Goal: Information Seeking & Learning: Learn about a topic

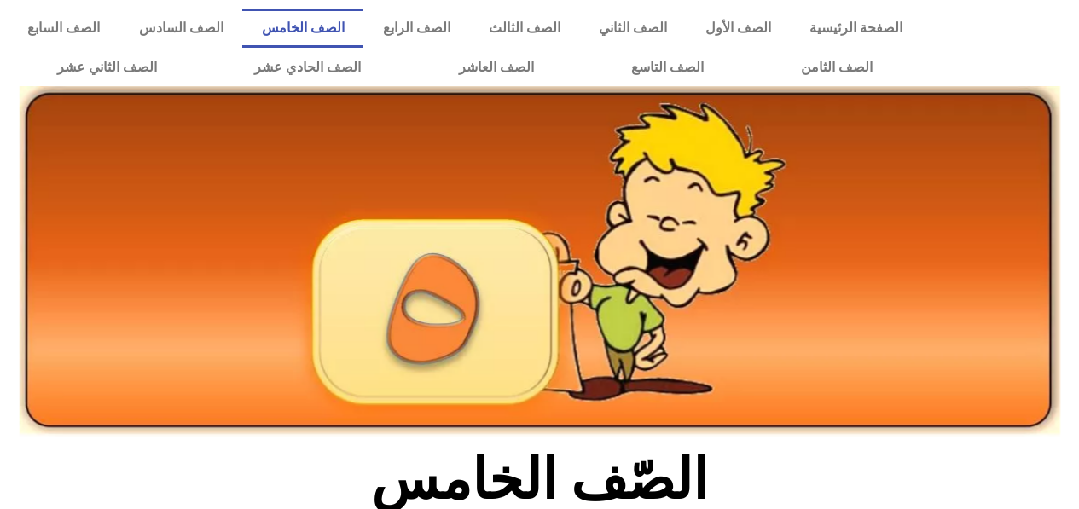
scroll to position [457, 0]
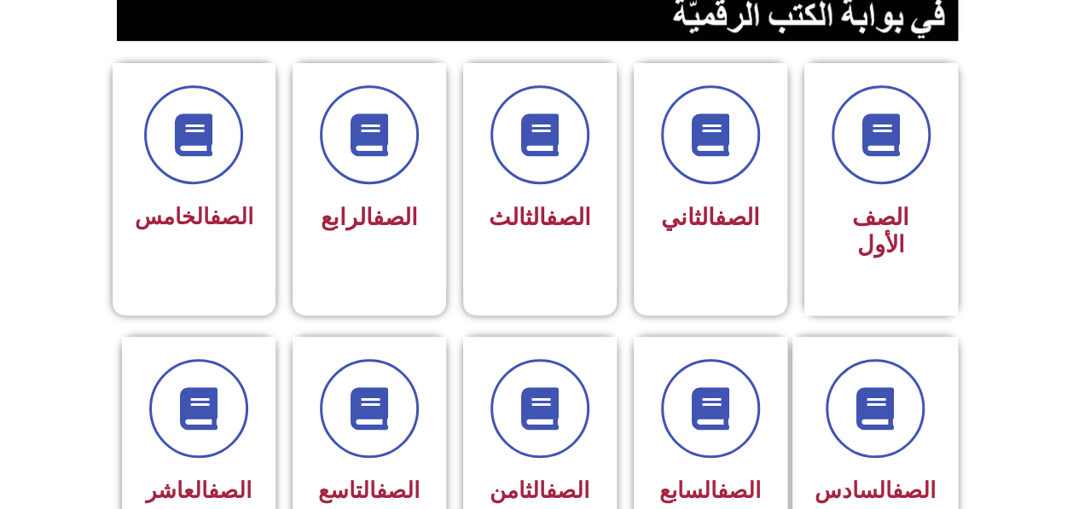
scroll to position [421, 0]
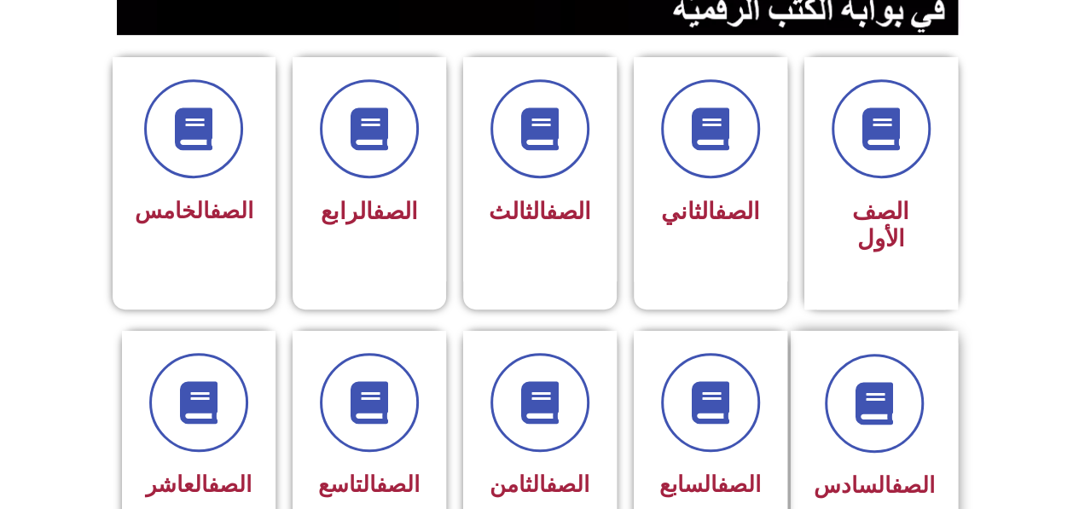
click at [883, 430] on div "الصف السادس" at bounding box center [874, 431] width 121 height 154
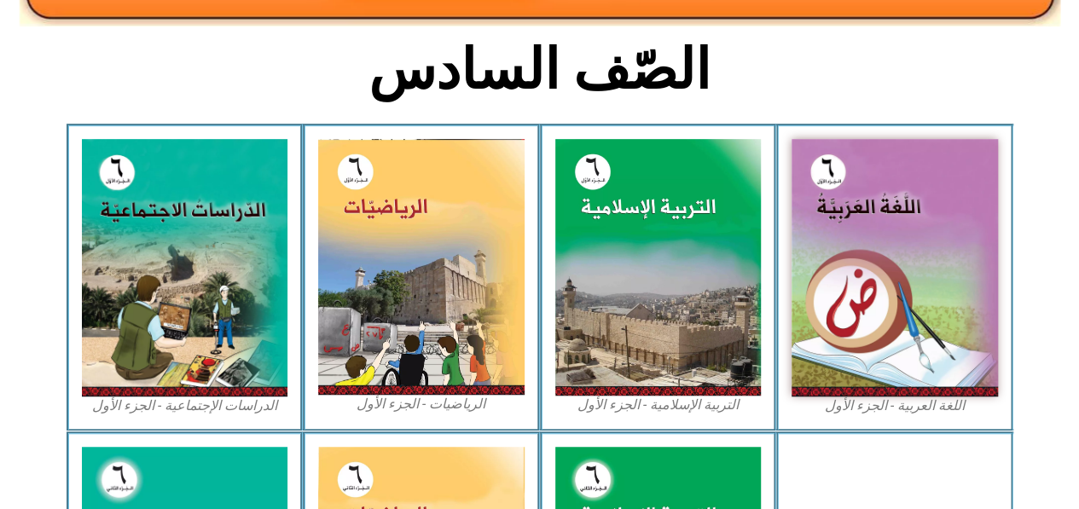
scroll to position [433, 0]
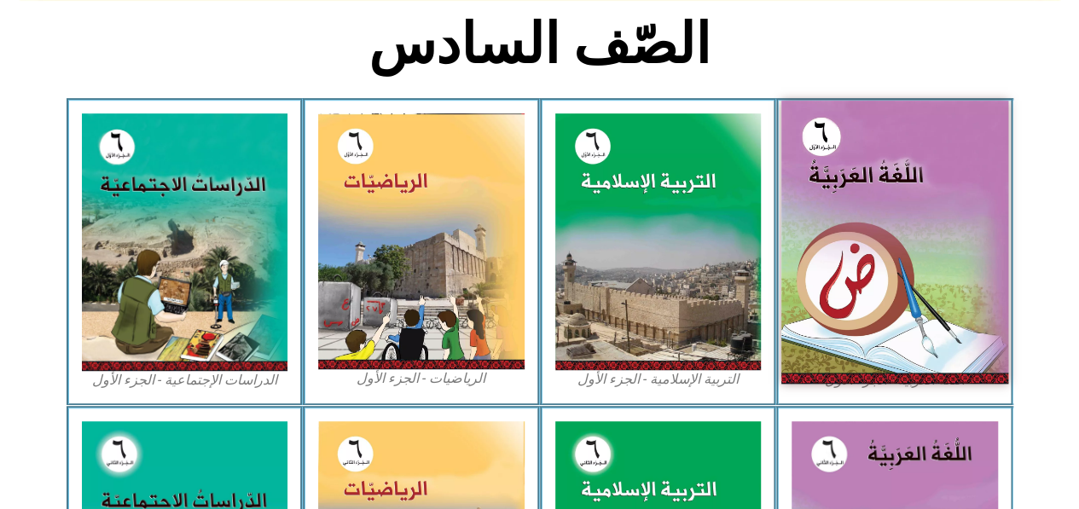
click at [862, 303] on img at bounding box center [894, 242] width 227 height 283
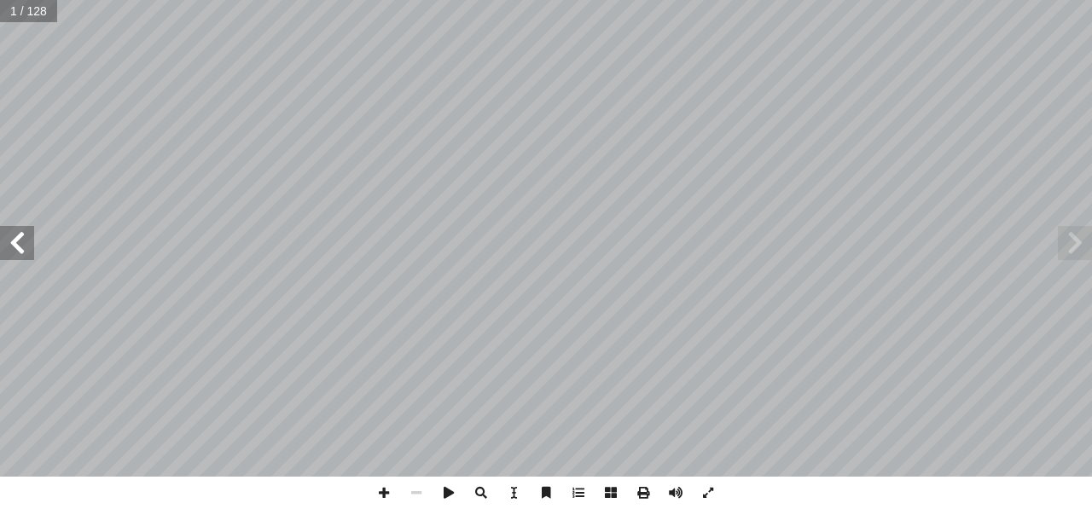
click at [20, 252] on span at bounding box center [17, 243] width 34 height 34
click at [24, 239] on span at bounding box center [17, 243] width 34 height 34
click at [32, 237] on span at bounding box center [17, 243] width 34 height 34
click at [27, 246] on span at bounding box center [17, 243] width 34 height 34
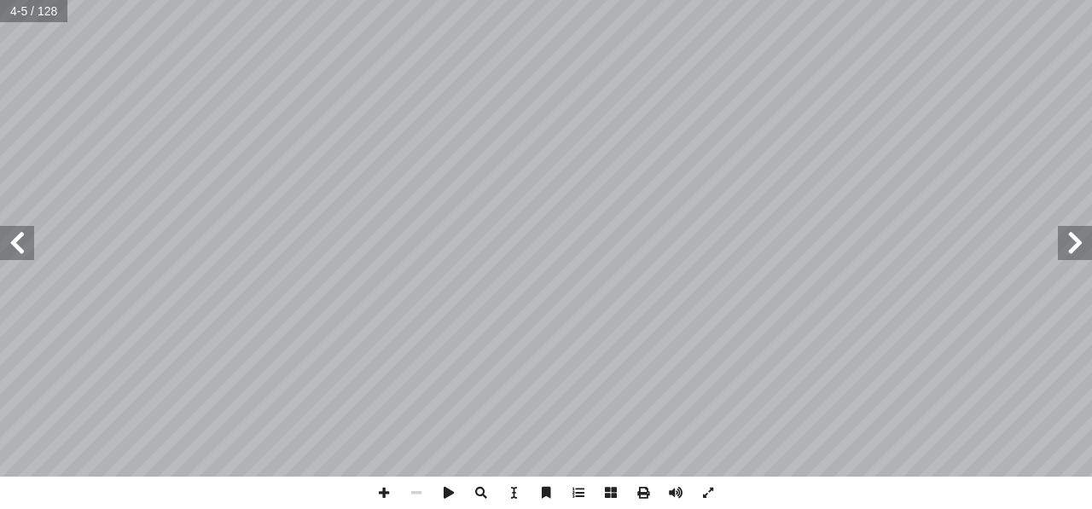
click at [26, 246] on span at bounding box center [17, 243] width 34 height 34
click at [26, 247] on span at bounding box center [17, 243] width 34 height 34
click at [29, 246] on span at bounding box center [17, 243] width 34 height 34
click at [31, 244] on span at bounding box center [17, 243] width 34 height 34
click at [29, 257] on span at bounding box center [17, 243] width 34 height 34
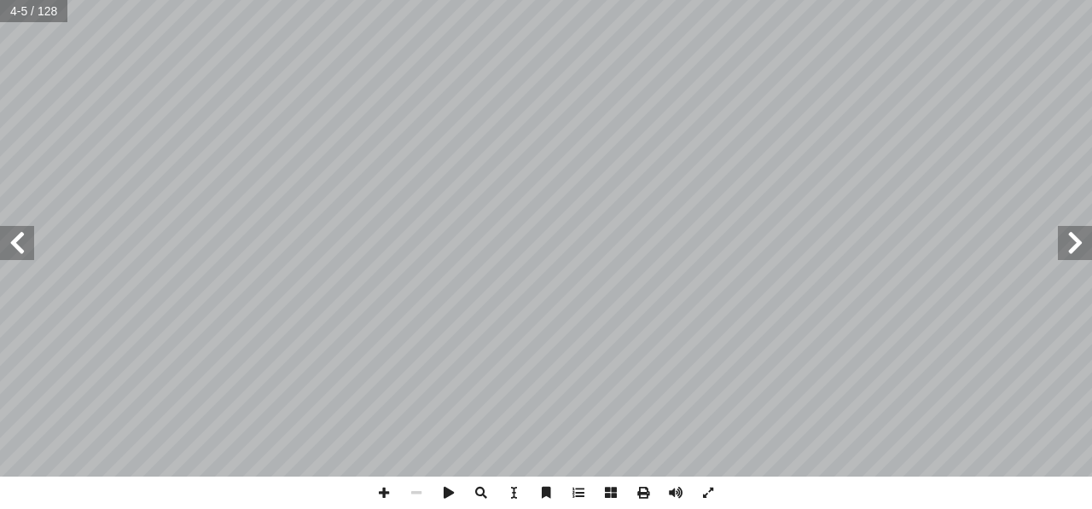
click at [26, 258] on span at bounding box center [17, 243] width 34 height 34
click at [25, 256] on span at bounding box center [17, 243] width 34 height 34
click at [21, 258] on span at bounding box center [17, 243] width 34 height 34
click at [23, 258] on span at bounding box center [17, 243] width 34 height 34
click at [18, 251] on span at bounding box center [17, 243] width 34 height 34
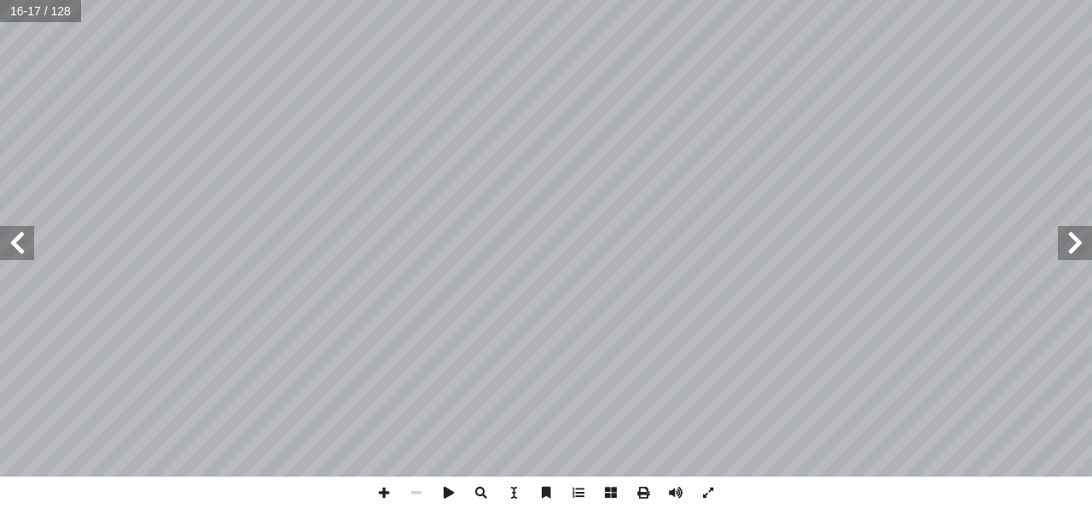
click at [14, 254] on span at bounding box center [17, 243] width 34 height 34
click at [29, 246] on span at bounding box center [17, 243] width 34 height 34
click at [22, 245] on span at bounding box center [17, 243] width 34 height 34
click at [1064, 245] on span at bounding box center [1075, 243] width 34 height 34
click at [9, 242] on span at bounding box center [17, 243] width 34 height 34
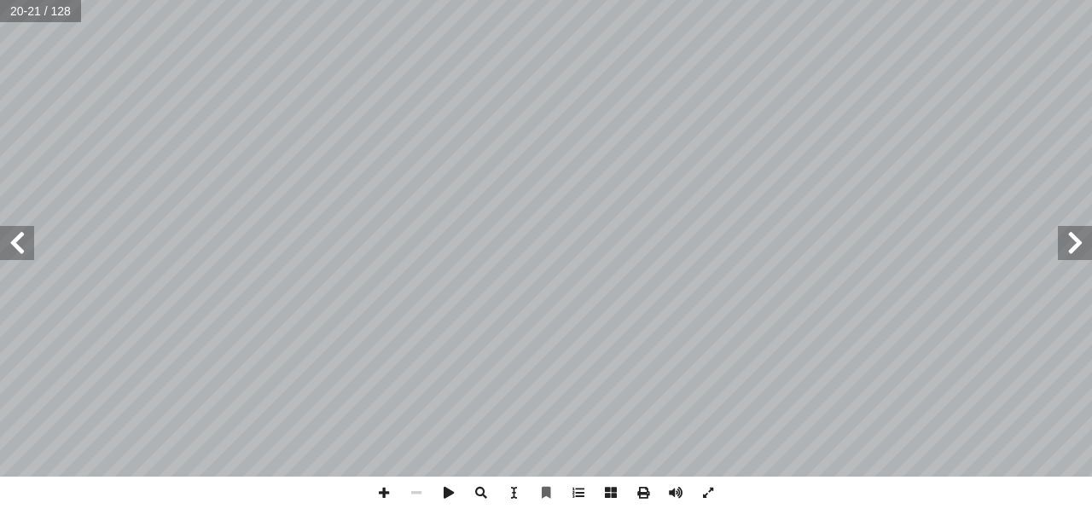
click at [9, 231] on span at bounding box center [17, 243] width 34 height 34
click at [12, 241] on span at bounding box center [17, 243] width 34 height 34
click at [27, 242] on span at bounding box center [17, 243] width 34 height 34
click at [32, 251] on span at bounding box center [17, 243] width 34 height 34
click at [28, 248] on span at bounding box center [17, 243] width 34 height 34
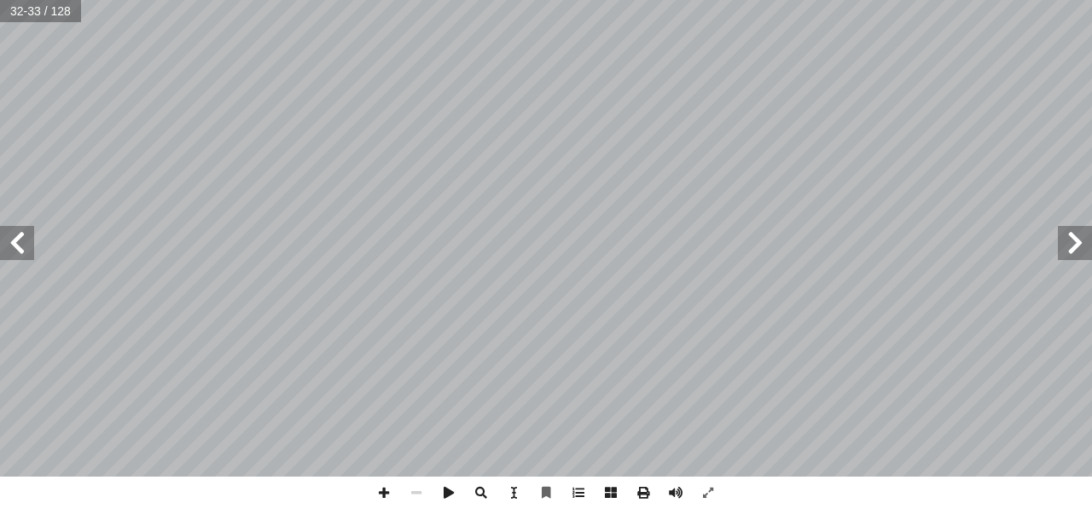
click at [29, 241] on span at bounding box center [17, 243] width 34 height 34
click at [5, 226] on span at bounding box center [17, 243] width 34 height 34
click at [26, 239] on span at bounding box center [17, 243] width 34 height 34
click at [26, 252] on span at bounding box center [17, 243] width 34 height 34
click at [31, 242] on span at bounding box center [17, 243] width 34 height 34
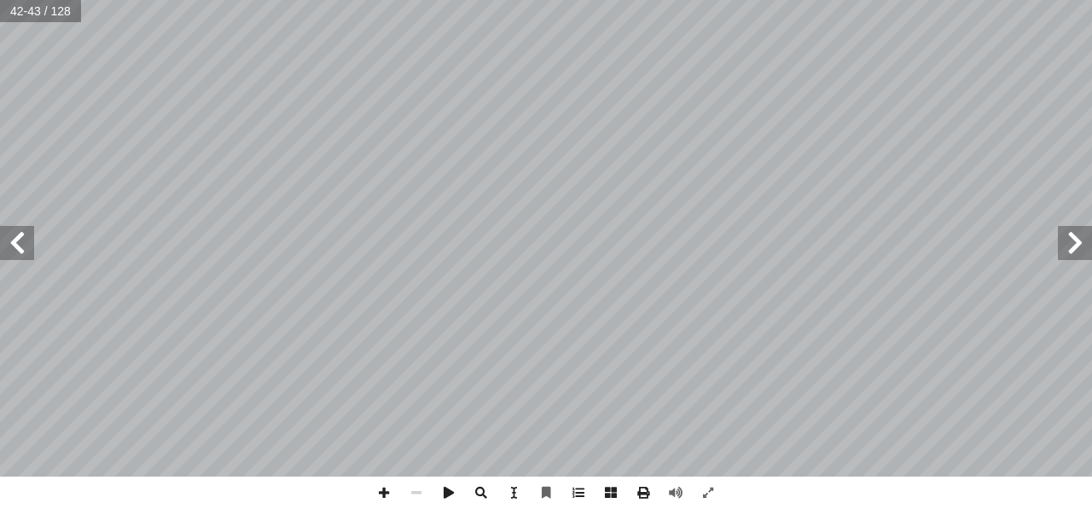
click at [22, 242] on span at bounding box center [17, 243] width 34 height 34
click at [32, 234] on span at bounding box center [17, 243] width 34 height 34
click at [1070, 254] on span at bounding box center [1075, 243] width 34 height 34
click at [1075, 243] on span at bounding box center [1075, 243] width 34 height 34
click at [23, 241] on span at bounding box center [17, 243] width 34 height 34
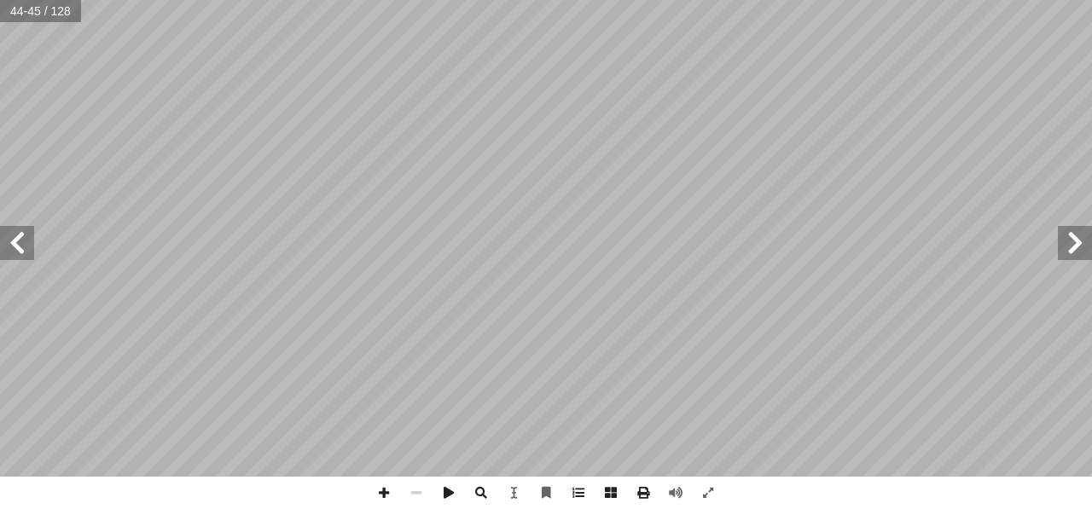
click at [23, 241] on span at bounding box center [17, 243] width 34 height 34
click at [25, 254] on span at bounding box center [17, 243] width 34 height 34
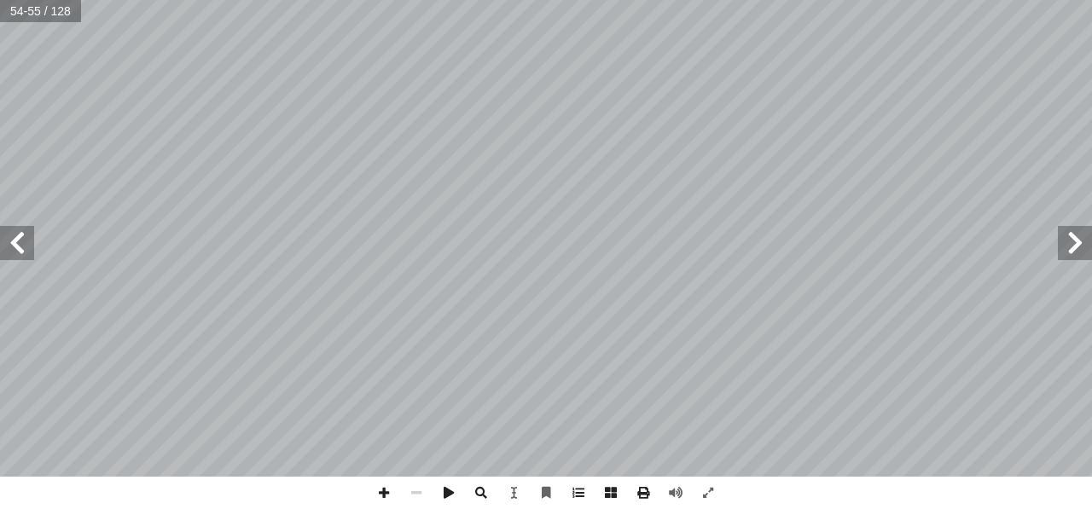
click at [21, 255] on span at bounding box center [17, 243] width 34 height 34
click at [32, 236] on span at bounding box center [17, 243] width 34 height 34
click at [27, 253] on span at bounding box center [17, 243] width 34 height 34
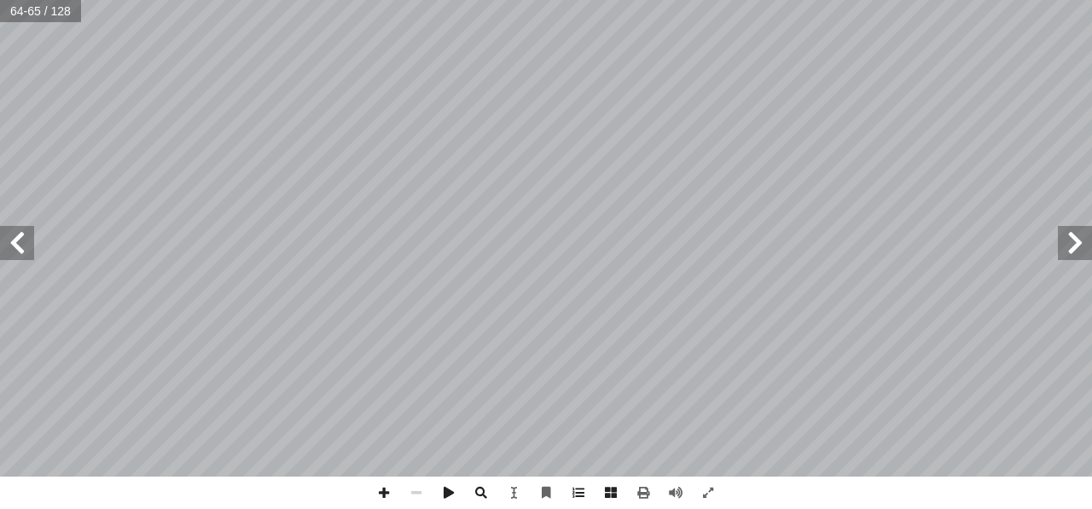
click at [14, 244] on span at bounding box center [17, 243] width 34 height 34
click at [31, 237] on span at bounding box center [17, 243] width 34 height 34
click at [18, 243] on span at bounding box center [17, 243] width 34 height 34
click at [10, 244] on span at bounding box center [17, 243] width 34 height 34
click at [33, 232] on span at bounding box center [17, 243] width 34 height 34
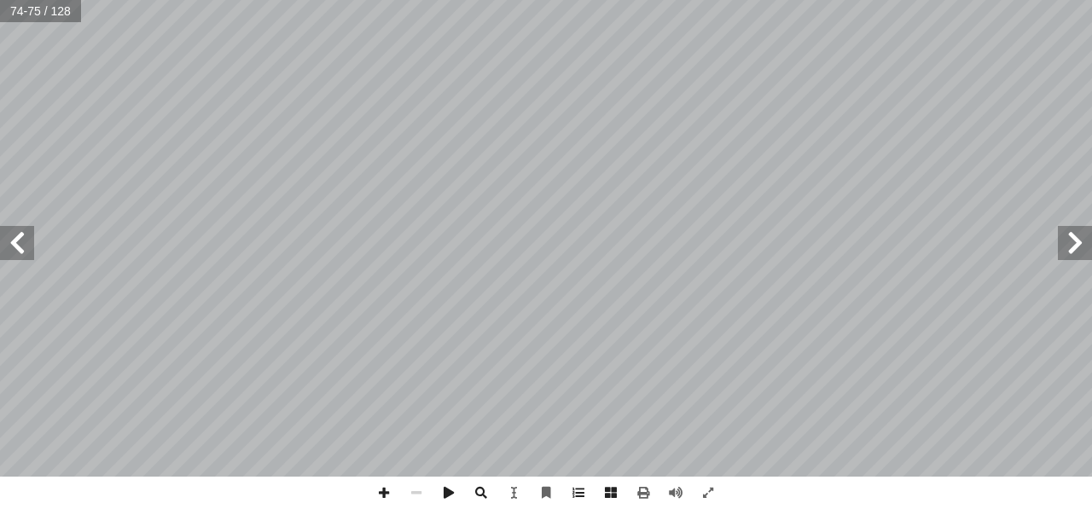
click at [14, 241] on span at bounding box center [17, 243] width 34 height 34
click at [19, 241] on span at bounding box center [17, 243] width 34 height 34
click at [1075, 251] on span at bounding box center [1075, 243] width 34 height 34
click at [18, 250] on span at bounding box center [17, 243] width 34 height 34
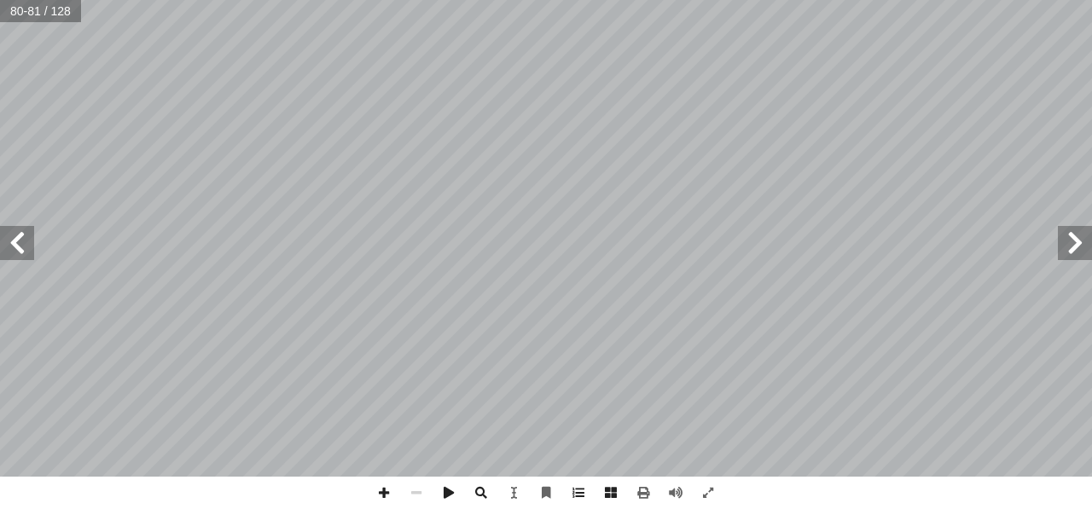
click at [18, 250] on span at bounding box center [17, 243] width 34 height 34
click at [27, 227] on span at bounding box center [17, 243] width 34 height 34
click at [32, 241] on span at bounding box center [17, 243] width 34 height 34
click at [22, 245] on span at bounding box center [17, 243] width 34 height 34
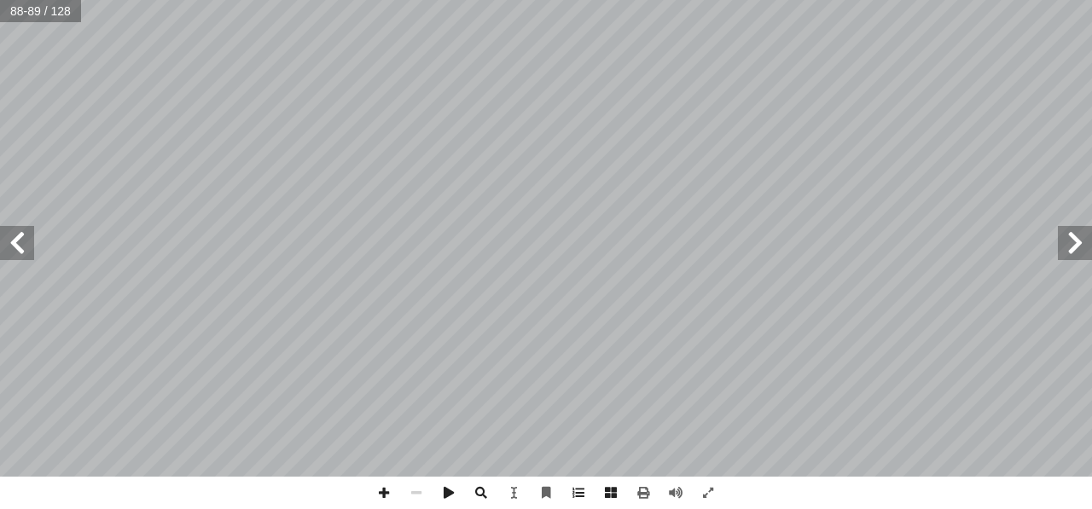
click at [30, 243] on span at bounding box center [17, 243] width 34 height 34
click at [1061, 244] on span at bounding box center [1075, 243] width 34 height 34
click at [17, 247] on span at bounding box center [17, 243] width 34 height 34
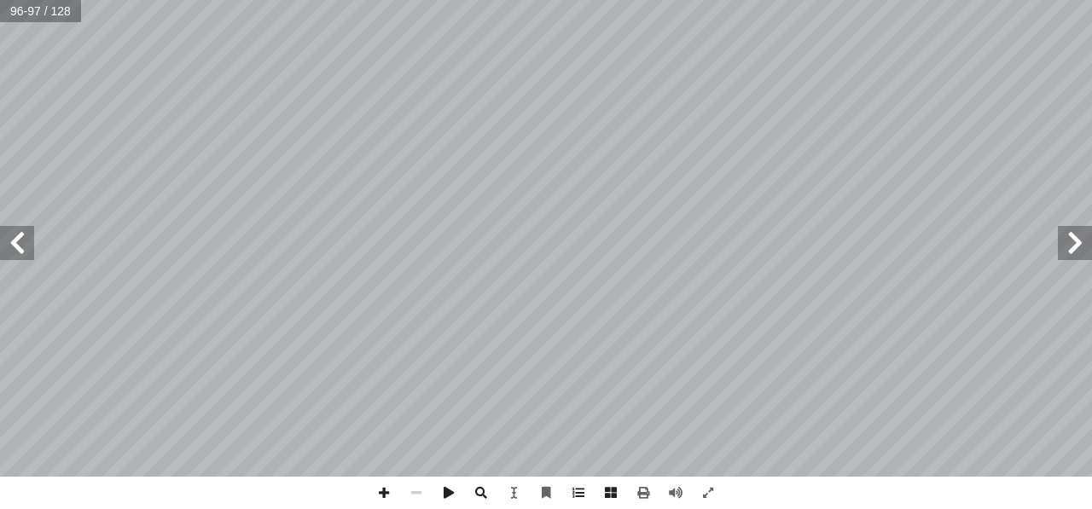
click at [17, 247] on span at bounding box center [17, 243] width 34 height 34
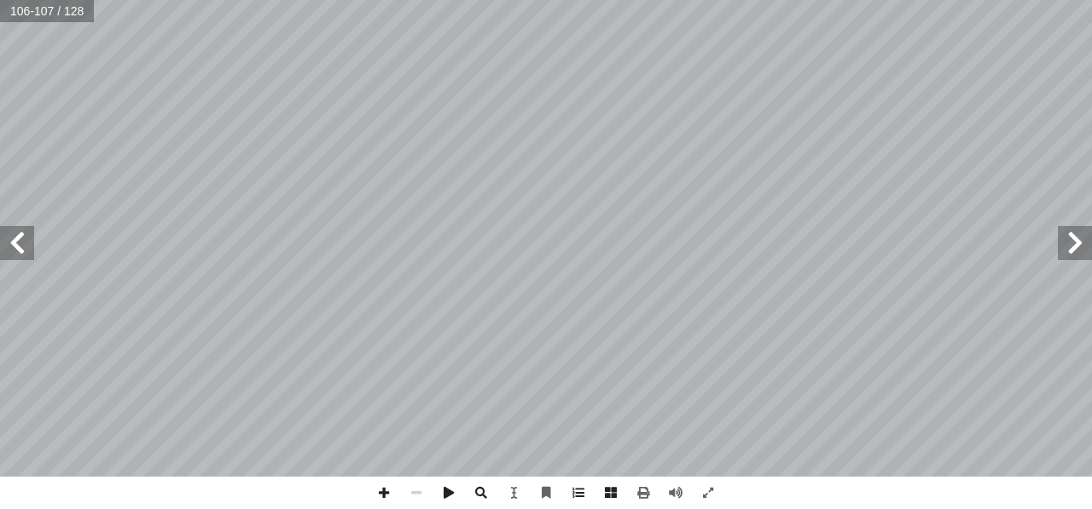
click at [18, 250] on span at bounding box center [17, 243] width 34 height 34
click at [1074, 245] on span at bounding box center [1075, 243] width 34 height 34
click at [21, 240] on span at bounding box center [17, 243] width 34 height 34
